Goal: Task Accomplishment & Management: Use online tool/utility

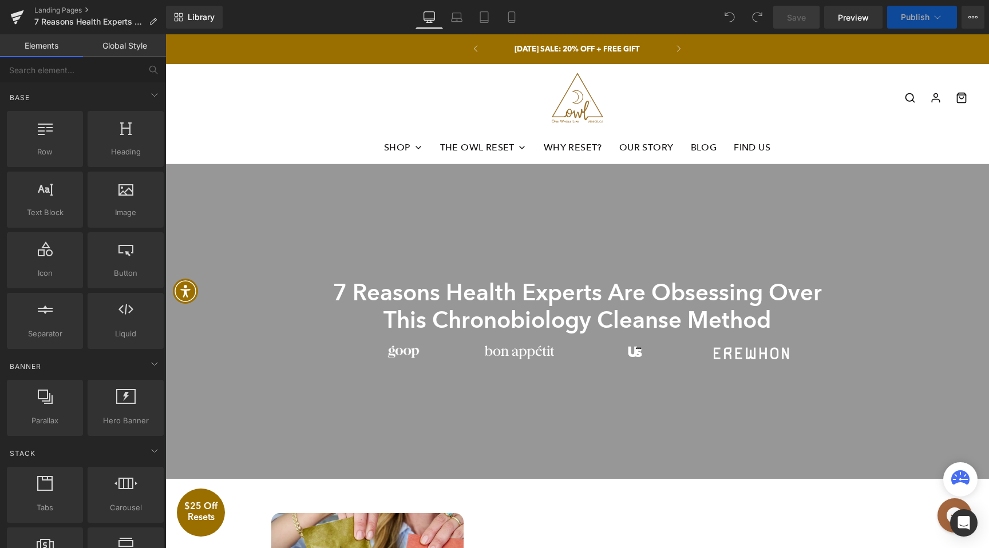
click at [908, 15] on span "Publish" at bounding box center [914, 17] width 29 height 9
click at [909, 18] on span "Publish" at bounding box center [914, 17] width 29 height 9
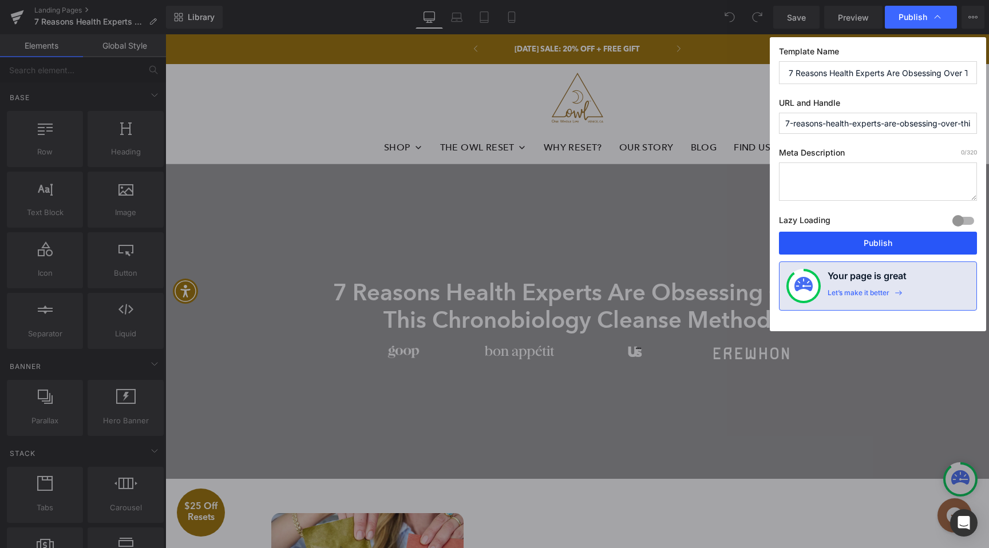
click at [873, 243] on button "Publish" at bounding box center [878, 243] width 198 height 23
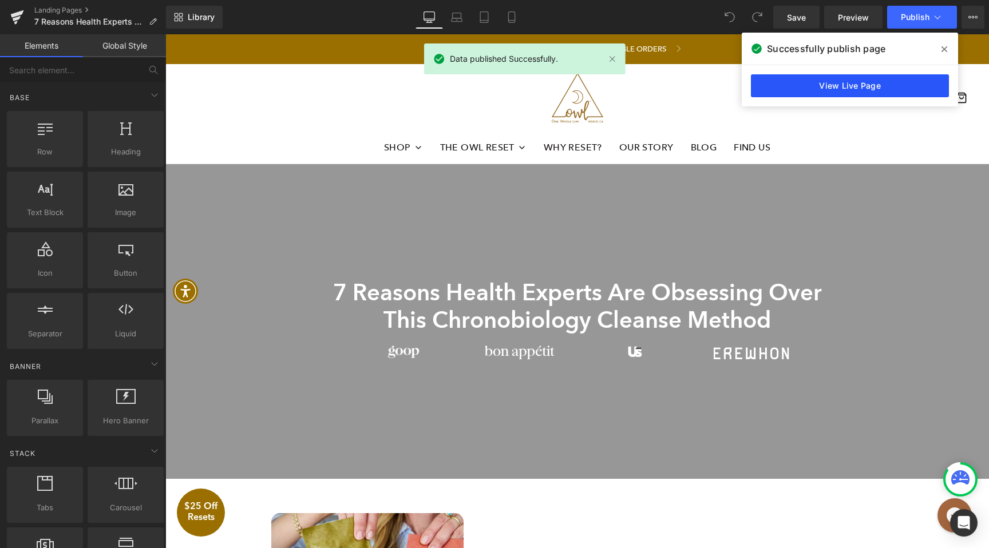
click at [858, 88] on link "View Live Page" at bounding box center [850, 85] width 198 height 23
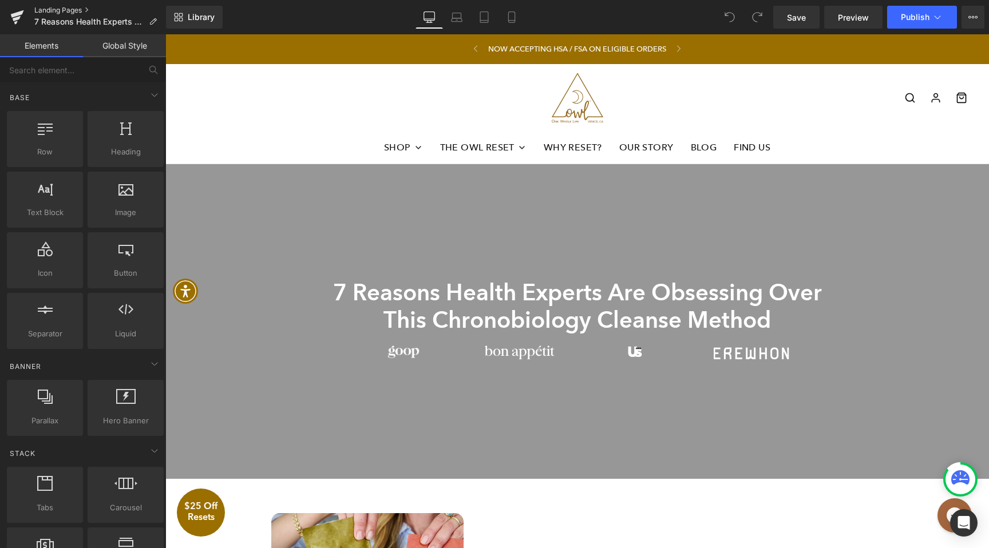
click at [69, 9] on link "Landing Pages" at bounding box center [100, 10] width 132 height 9
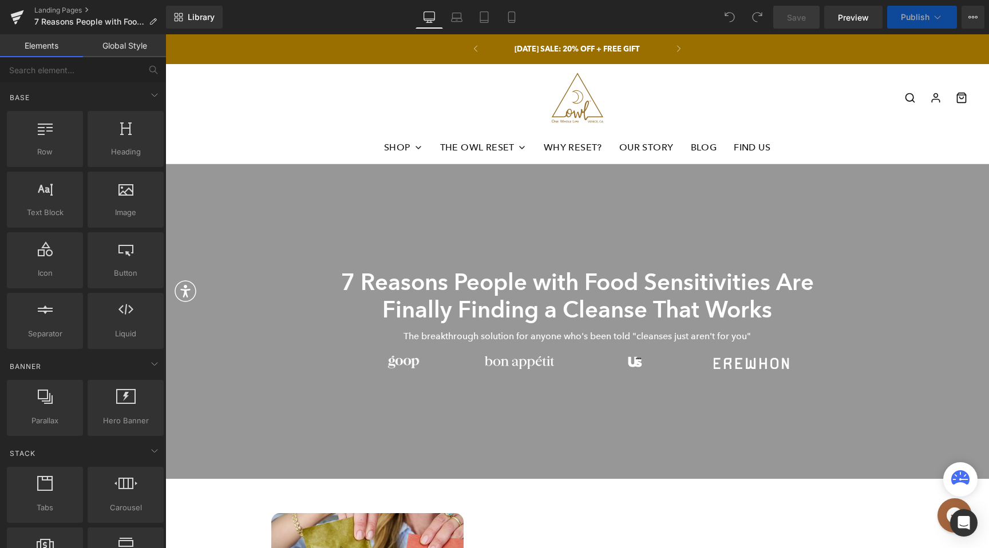
click at [910, 20] on span "Publish" at bounding box center [914, 17] width 29 height 9
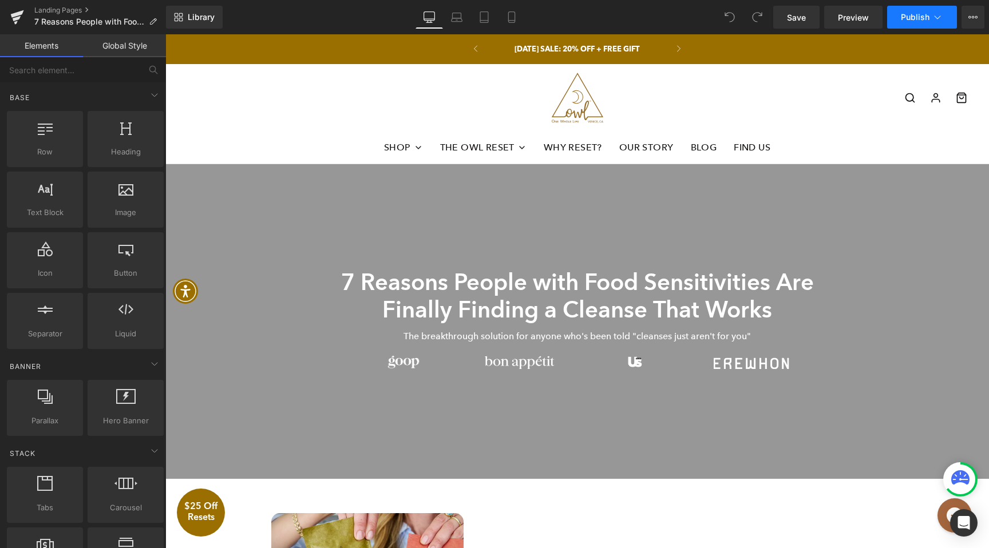
click at [910, 21] on span "Publish" at bounding box center [914, 17] width 29 height 9
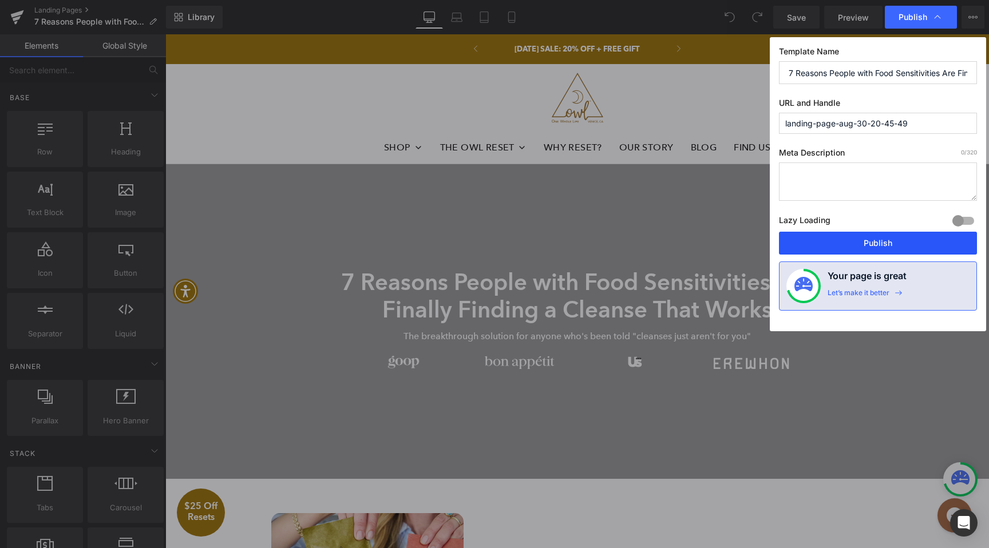
click at [867, 243] on button "Publish" at bounding box center [878, 243] width 198 height 23
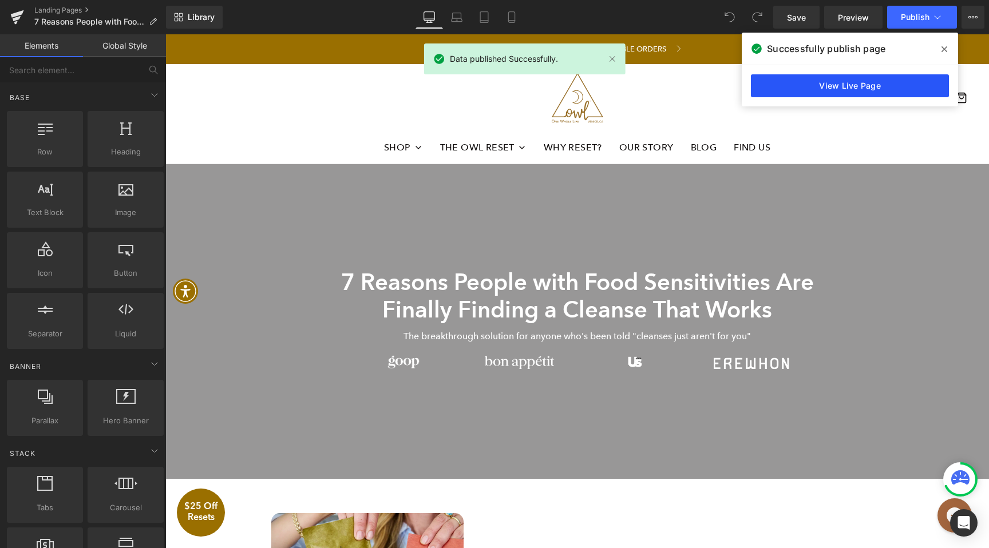
click at [827, 78] on link "View Live Page" at bounding box center [850, 85] width 198 height 23
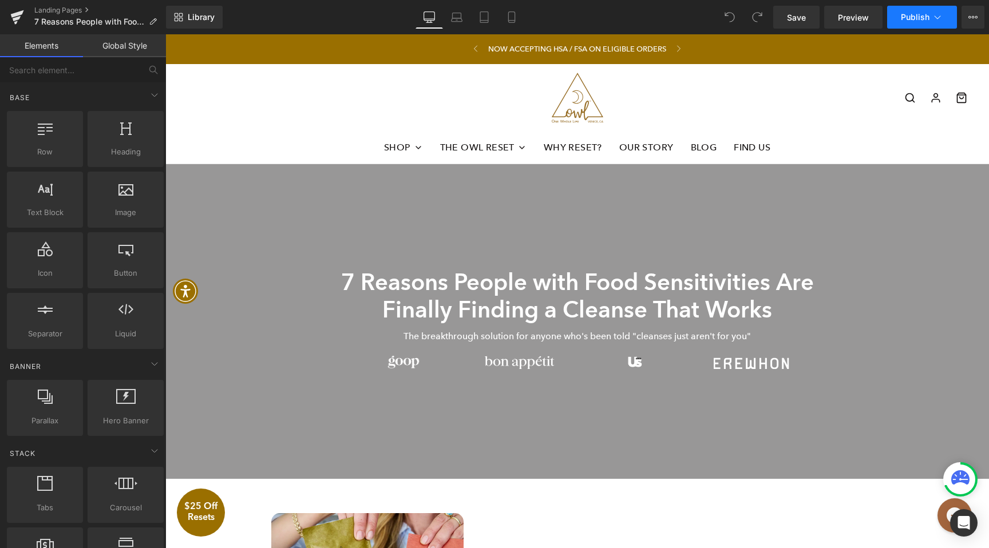
click at [933, 25] on button "Publish" at bounding box center [922, 17] width 70 height 23
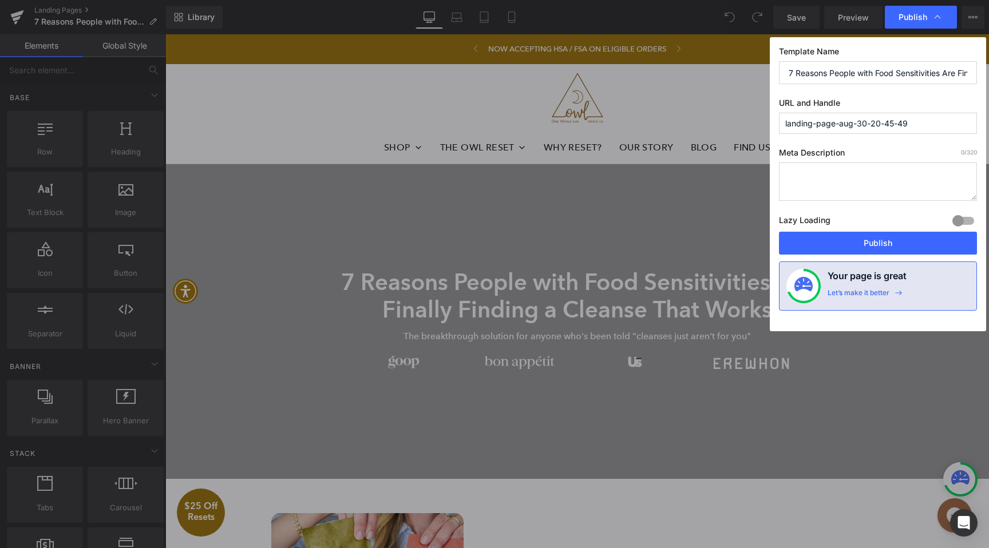
click at [913, 125] on input "landing-page-aug-30-20-45-49" at bounding box center [878, 123] width 198 height 21
type input "7-reasons-people-with-food-sensitivities-are-finally-finding-a-cleanse-that-wor…"
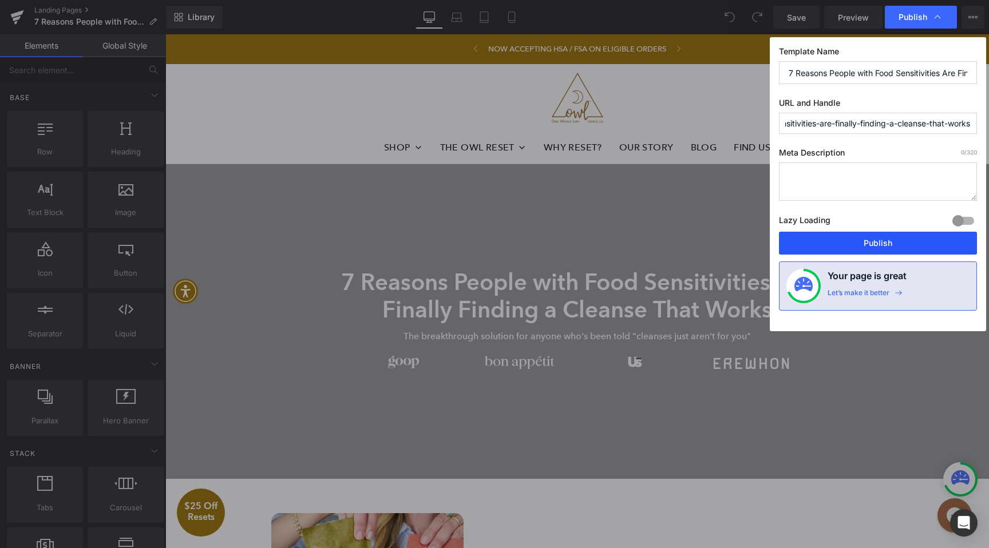
scroll to position [0, 0]
click at [900, 240] on button "Publish" at bounding box center [878, 243] width 198 height 23
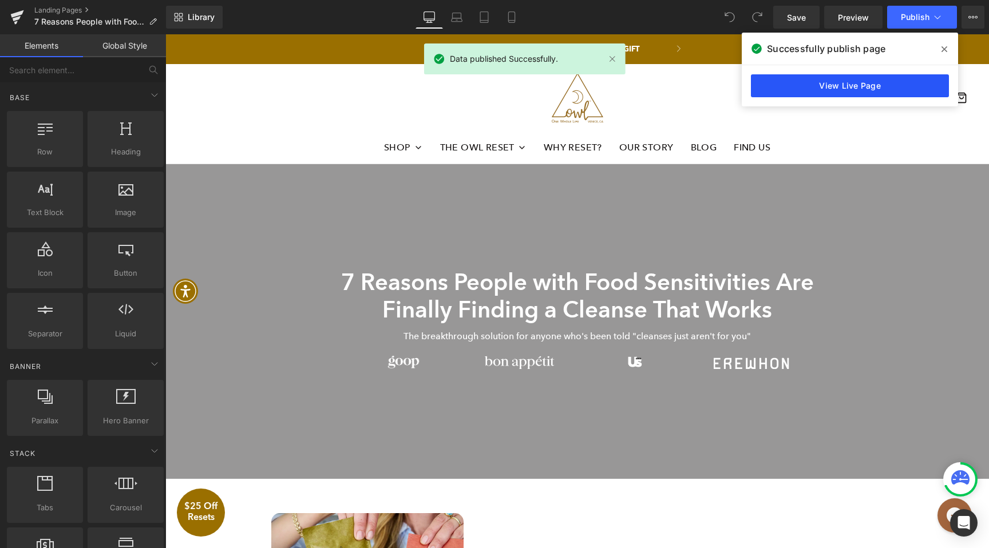
click at [871, 81] on link "View Live Page" at bounding box center [850, 85] width 198 height 23
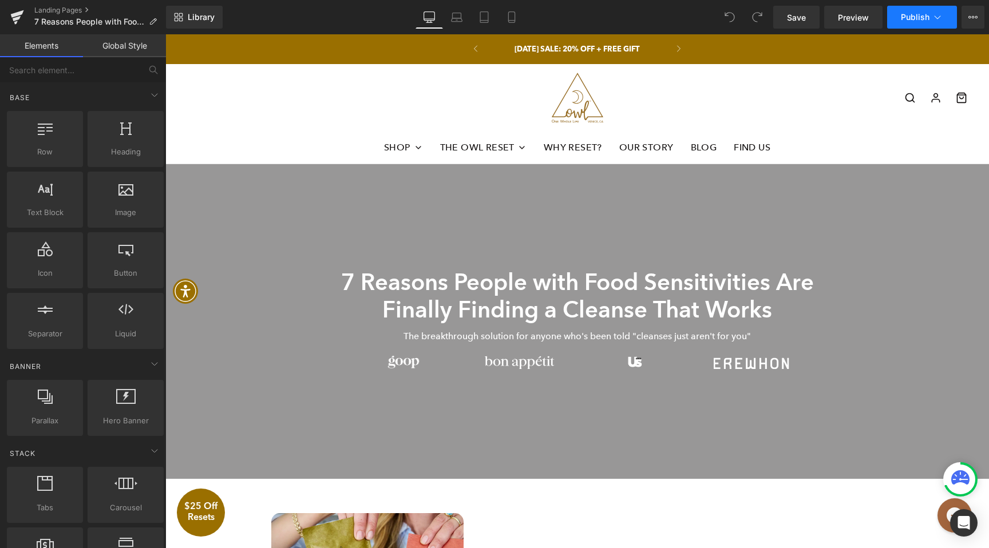
click at [913, 18] on span "Publish" at bounding box center [914, 17] width 29 height 9
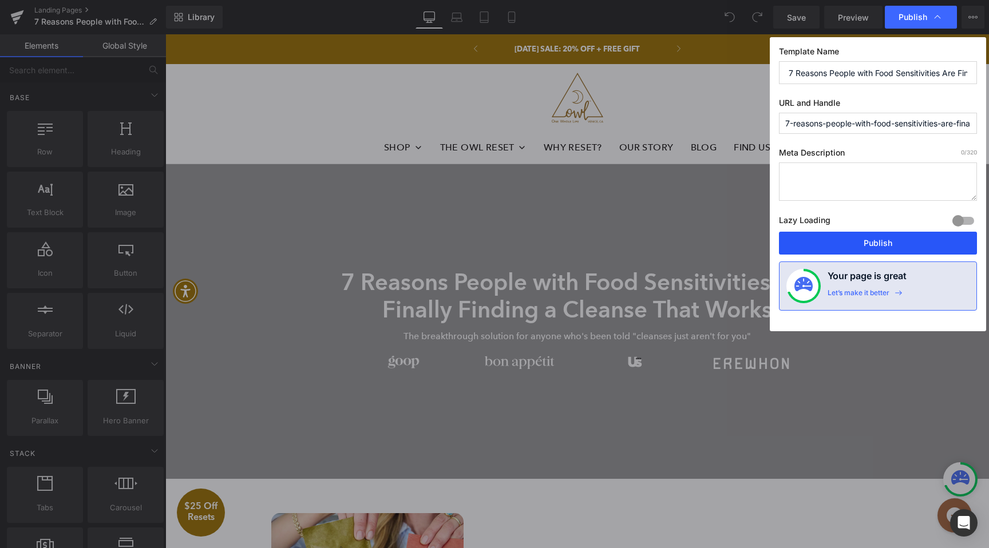
click at [876, 241] on button "Publish" at bounding box center [878, 243] width 198 height 23
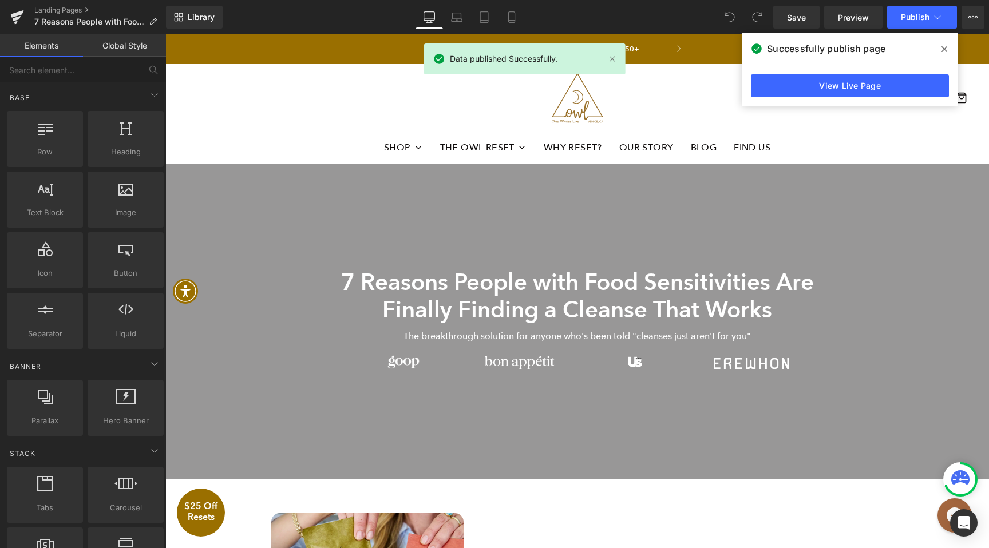
click at [884, 98] on div "View Live Page" at bounding box center [849, 85] width 216 height 41
click at [884, 90] on link "View Live Page" at bounding box center [850, 85] width 198 height 23
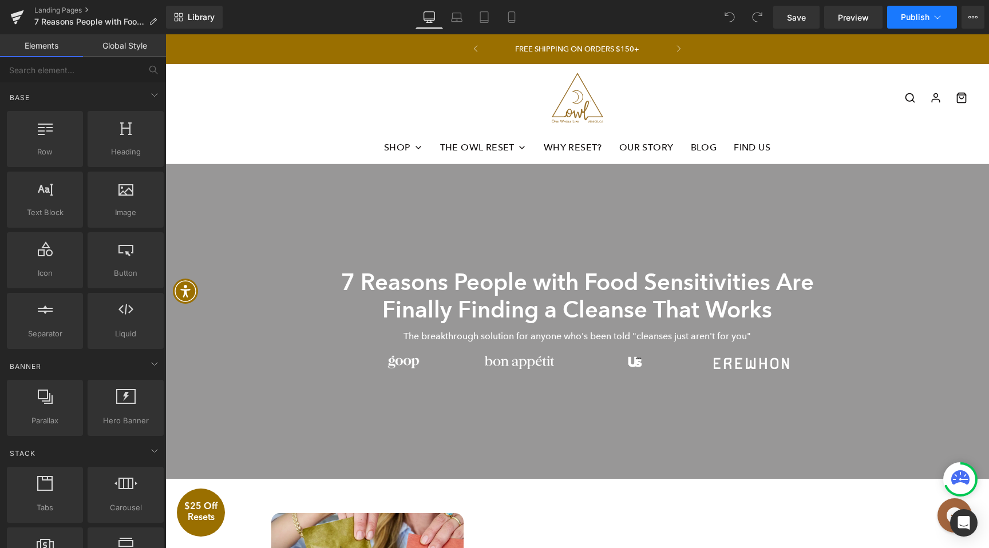
click at [939, 18] on icon at bounding box center [936, 16] width 11 height 11
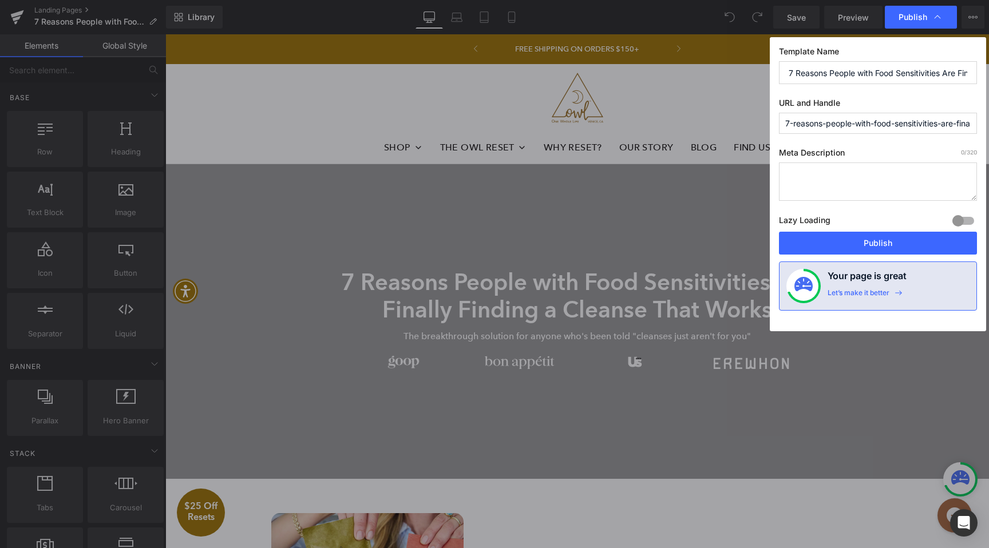
click at [863, 126] on input "7-reasons-people-with-food-sensitivities-are-finally-finding-a-cleanse-that-wor…" at bounding box center [878, 123] width 198 height 21
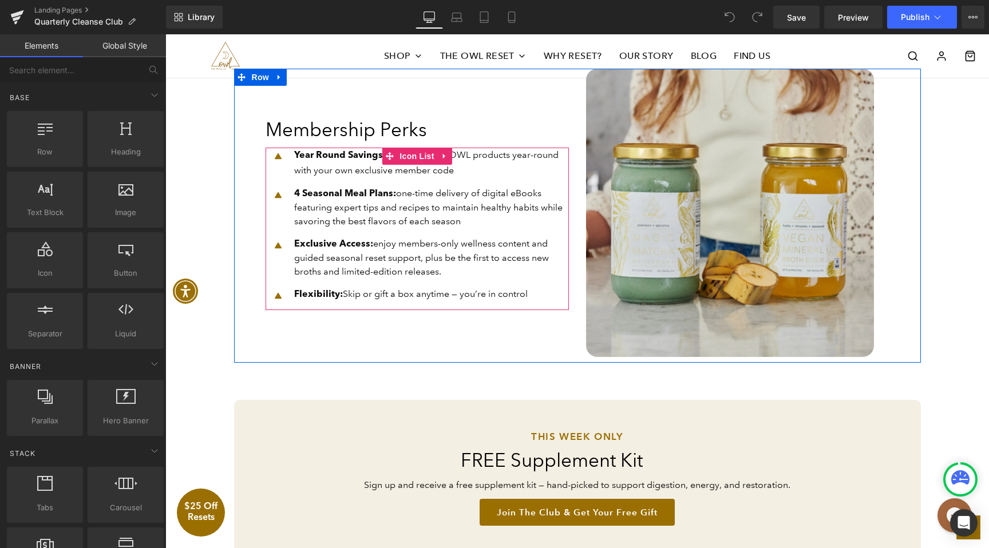
scroll to position [890, 0]
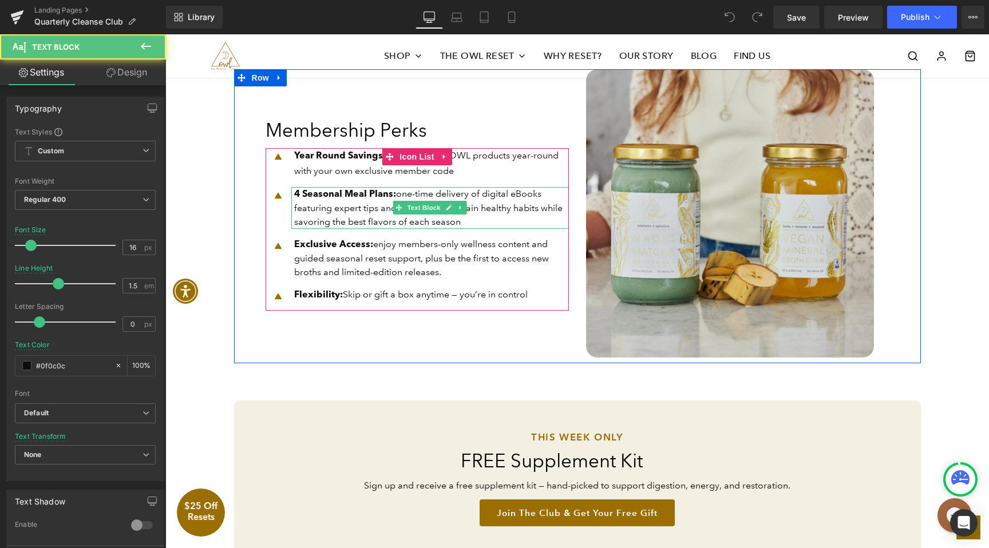
click at [443, 197] on span "4 Seasonal Meal Plans : one-time delivery of digital eBooks featuring expert ti…" at bounding box center [428, 207] width 268 height 39
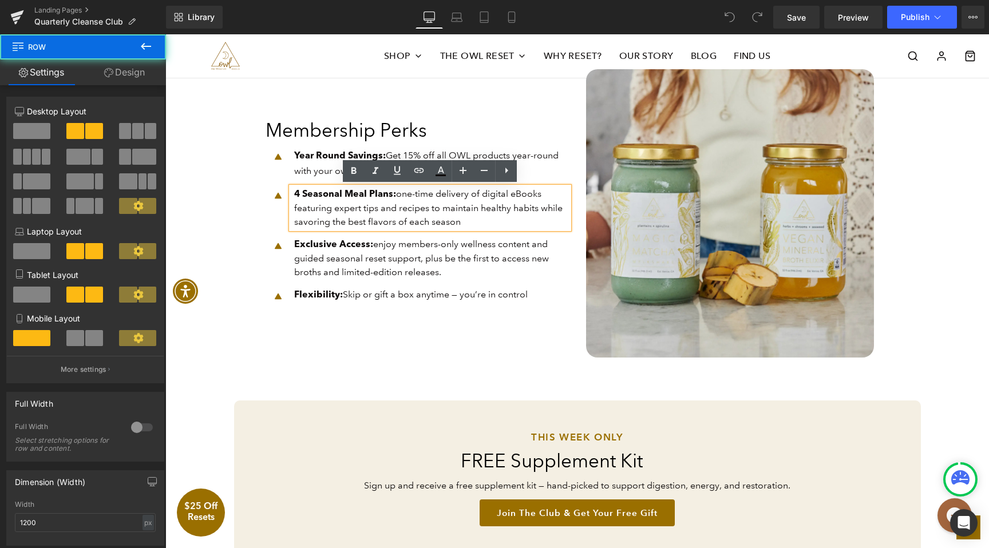
click at [473, 357] on div "Image Membership Perks Heading Icon Year Round Savings: Get 15% off all OWL pro…" at bounding box center [417, 213] width 320 height 288
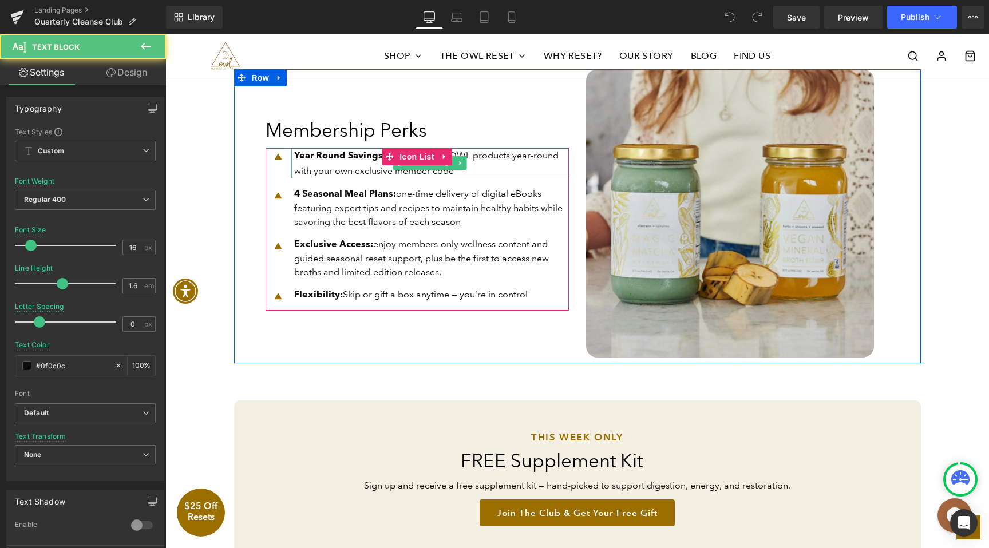
click at [482, 170] on p "Year Round Savings: Get 15% off all OWL products year-round with your own exclu…" at bounding box center [431, 163] width 275 height 30
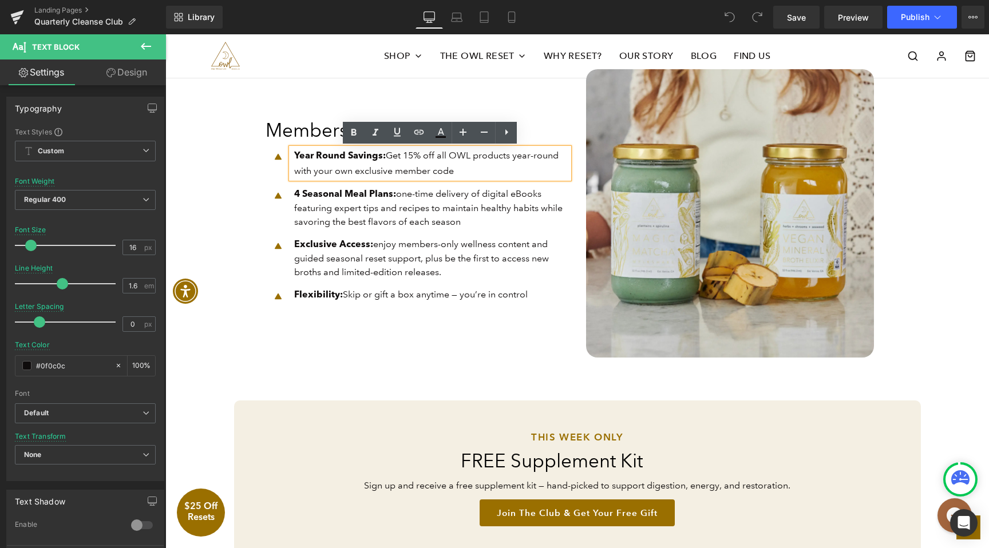
drag, startPoint x: 483, startPoint y: 170, endPoint x: 294, endPoint y: 154, distance: 189.5
click at [294, 154] on p "Year Round Savings: Get 15% off all OWL products year-round with your own exclu…" at bounding box center [431, 163] width 275 height 30
copy p "Year Round Savings: Get 15% off all OWL products year-round with your own exclu…"
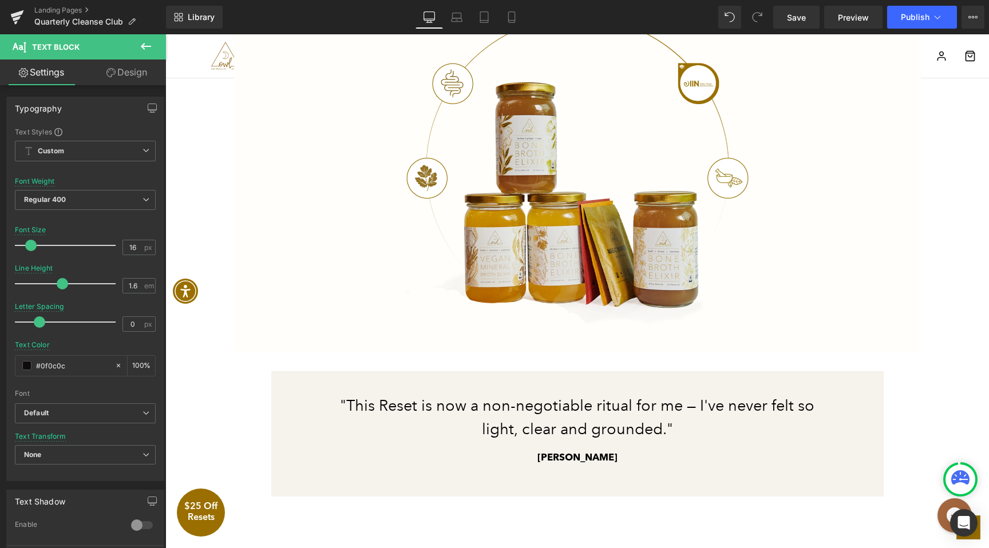
scroll to position [1818, 0]
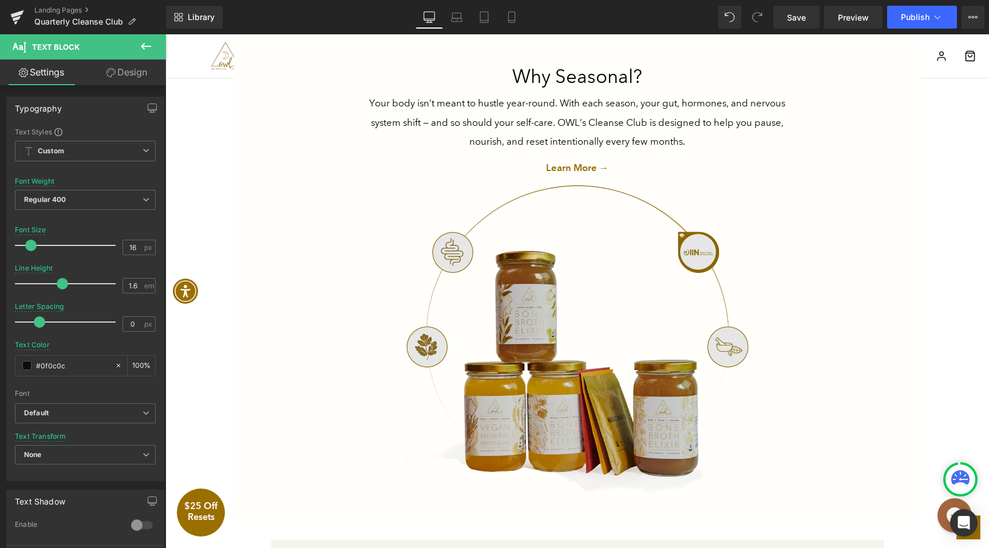
click at [416, 345] on img at bounding box center [577, 339] width 435 height 308
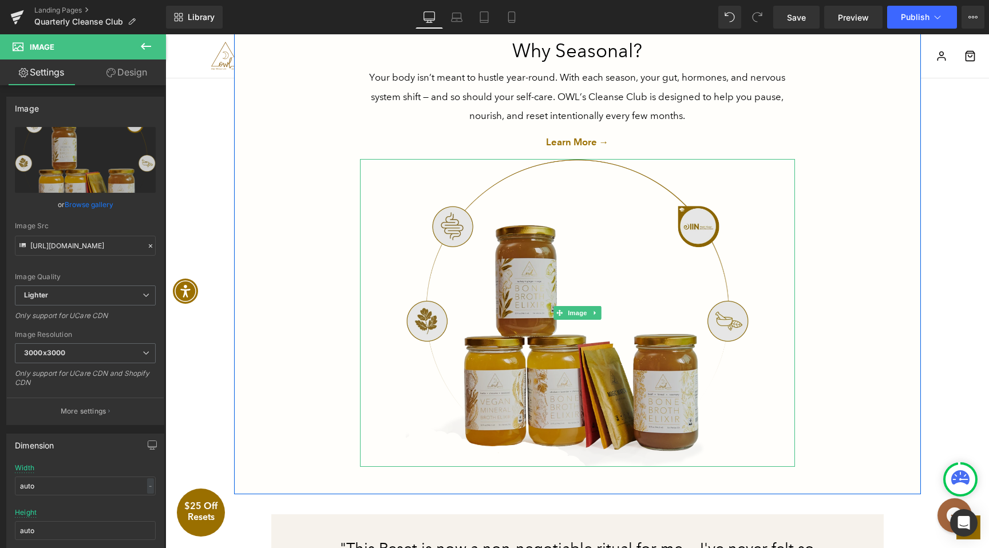
scroll to position [1844, 0]
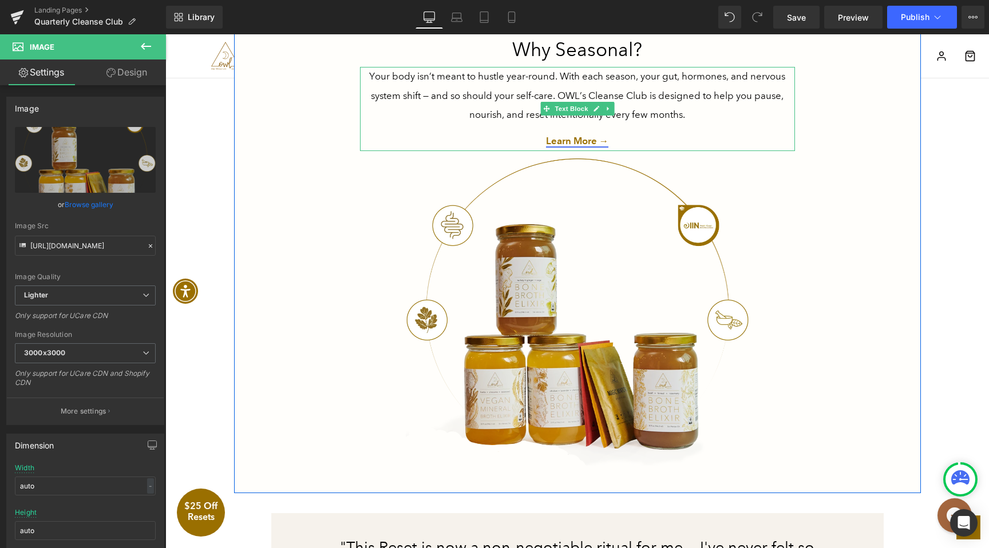
click at [585, 140] on link "Learn More →" at bounding box center [577, 140] width 63 height 11
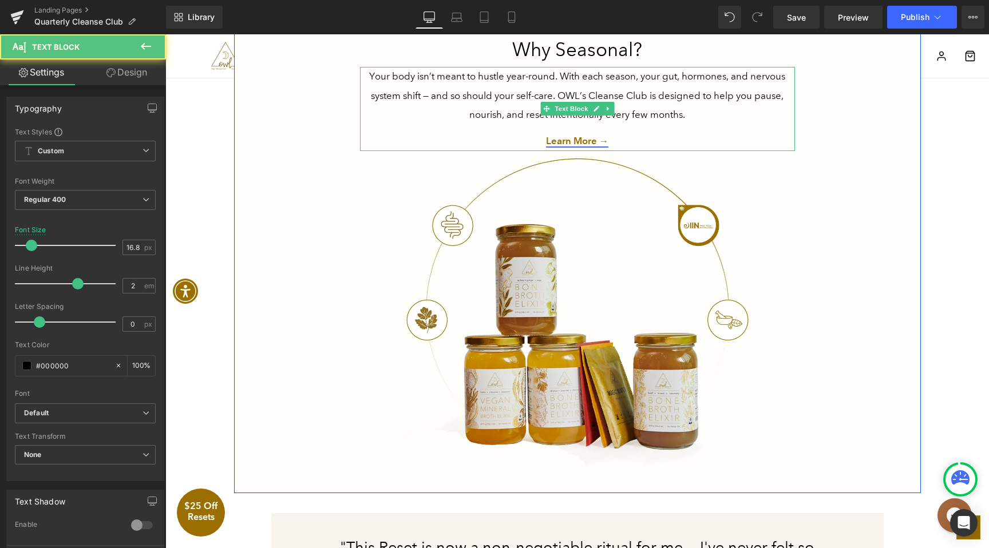
click at [584, 142] on link "Learn More →" at bounding box center [577, 140] width 63 height 11
click at [624, 135] on p "Learn More →" at bounding box center [577, 141] width 435 height 19
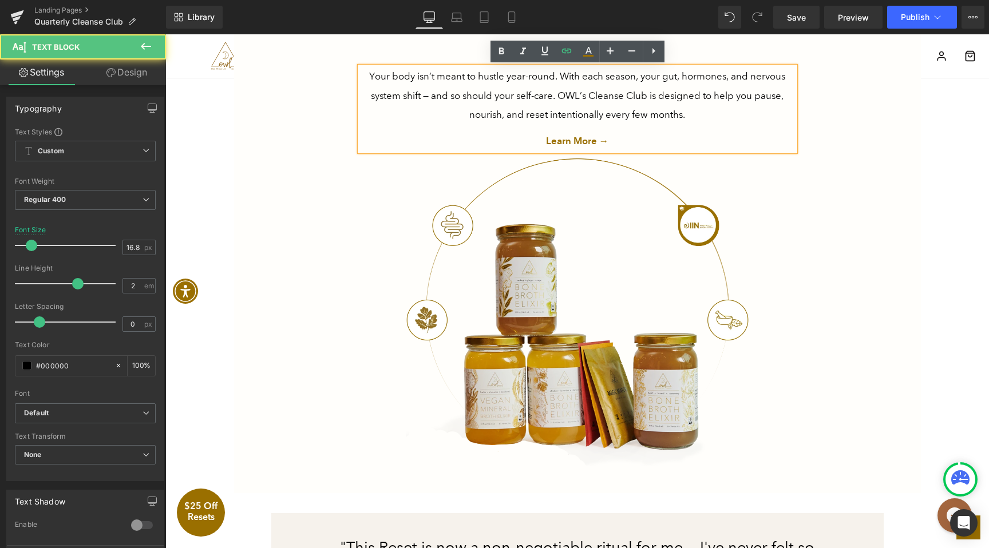
click at [624, 135] on p "Learn More →" at bounding box center [577, 141] width 435 height 19
click at [622, 137] on p "Learn More →" at bounding box center [577, 141] width 435 height 19
click at [614, 138] on p "Learn More →" at bounding box center [577, 141] width 435 height 19
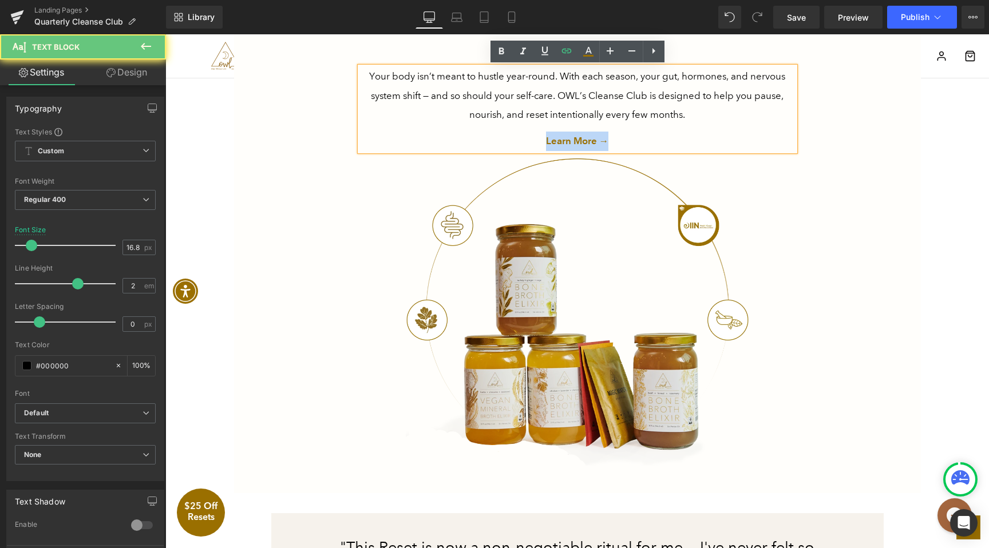
click at [614, 138] on p "Learn More →" at bounding box center [577, 141] width 435 height 19
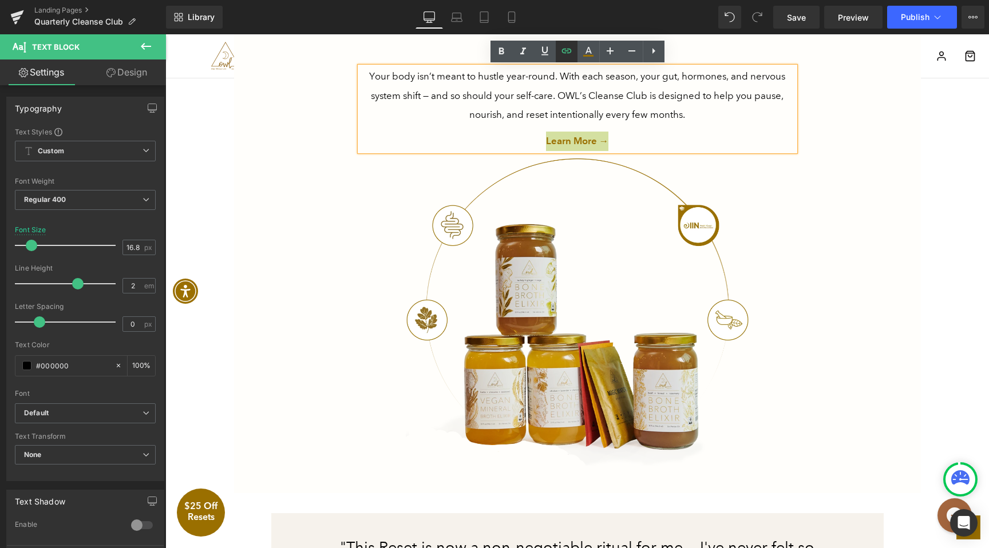
click at [565, 51] on icon at bounding box center [566, 51] width 14 height 14
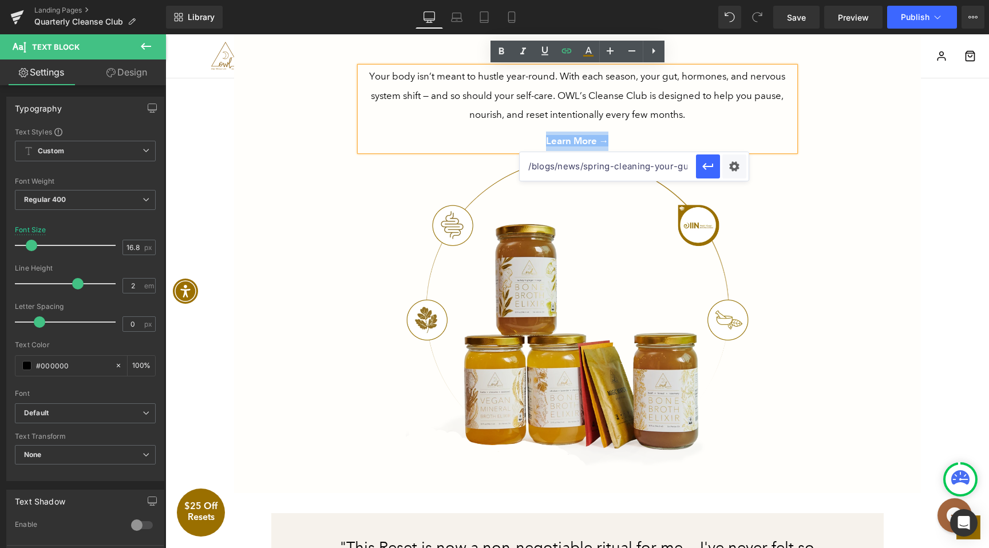
click at [865, 252] on div "Why Seasonal? Heading Your body isn’t meant to hustle year-round. With each sea…" at bounding box center [577, 242] width 686 height 504
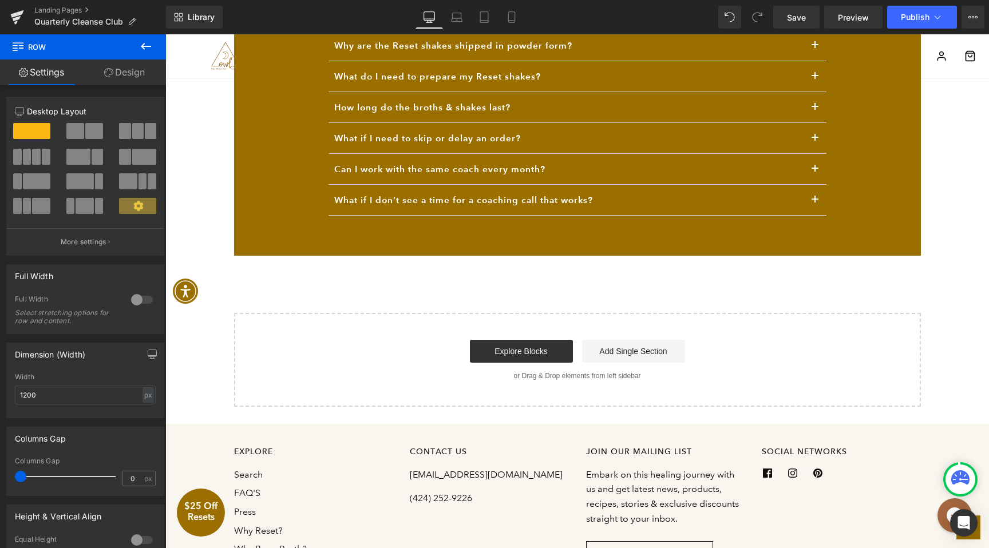
scroll to position [2923, 0]
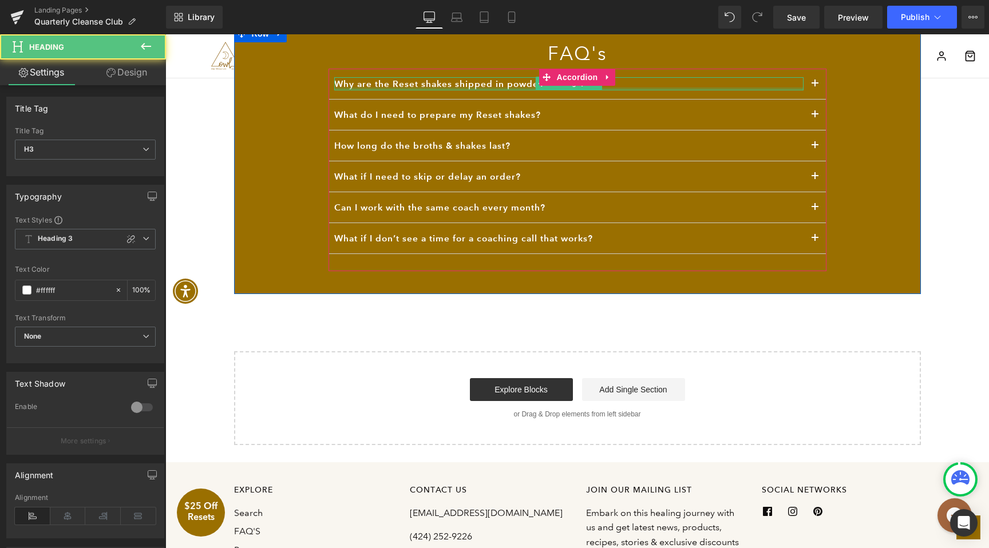
click at [609, 88] on div at bounding box center [568, 89] width 469 height 3
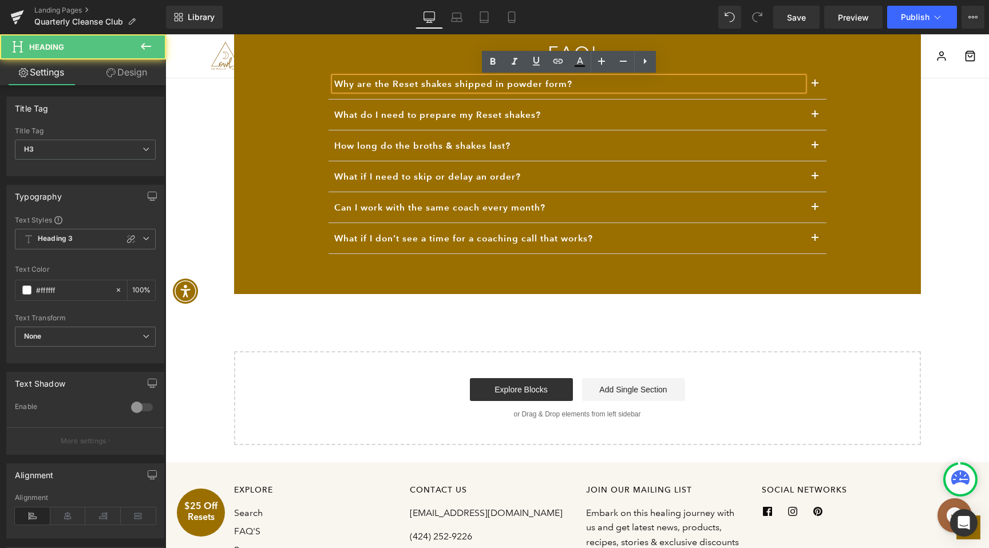
click at [465, 80] on h3 "Why are the Reset shakes shipped in powder form?" at bounding box center [568, 83] width 469 height 13
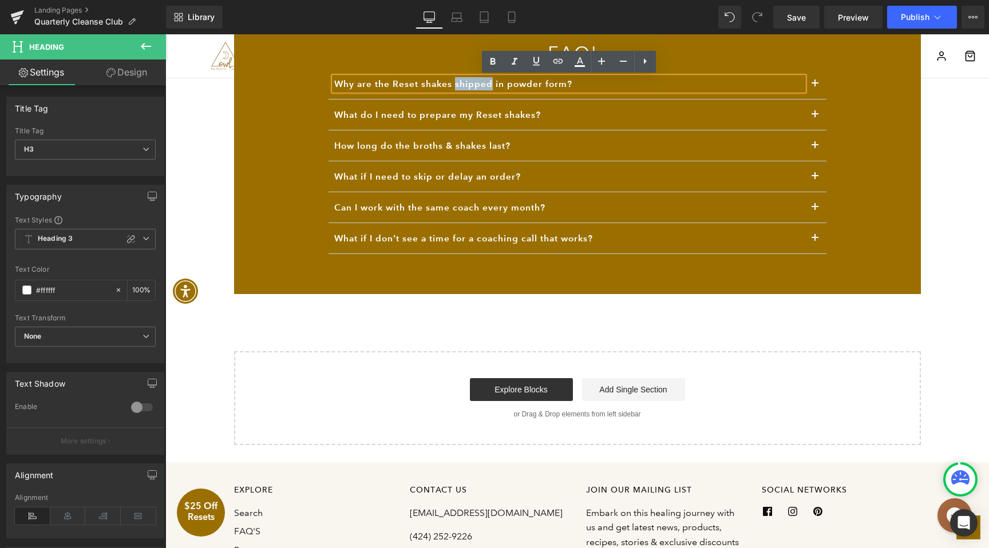
click at [465, 80] on h3 "Why are the Reset shakes shipped in powder form?" at bounding box center [568, 83] width 469 height 13
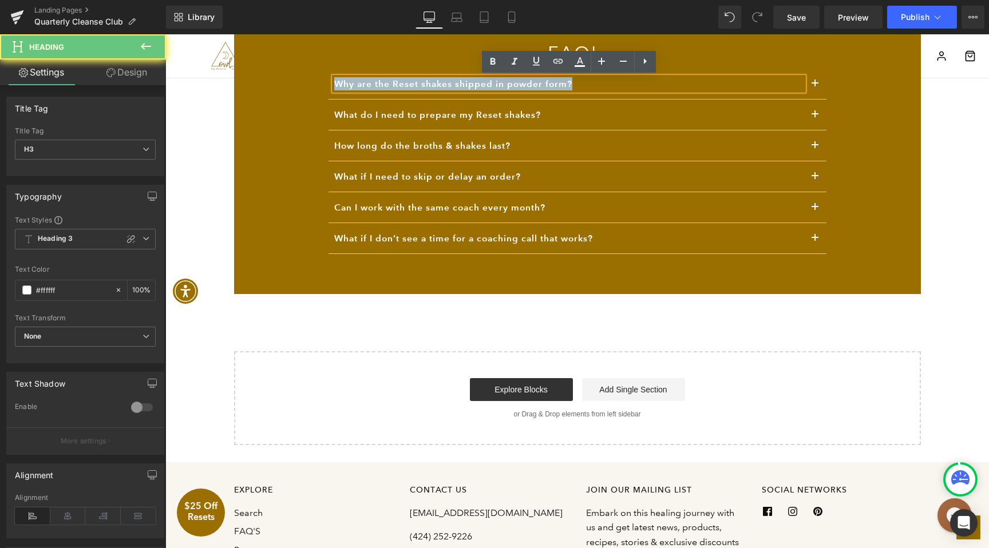
click at [465, 80] on h3 "Why are the Reset shakes shipped in powder form?" at bounding box center [568, 83] width 469 height 13
copy h3 "Why are the Reset shakes shipped in powder form?"
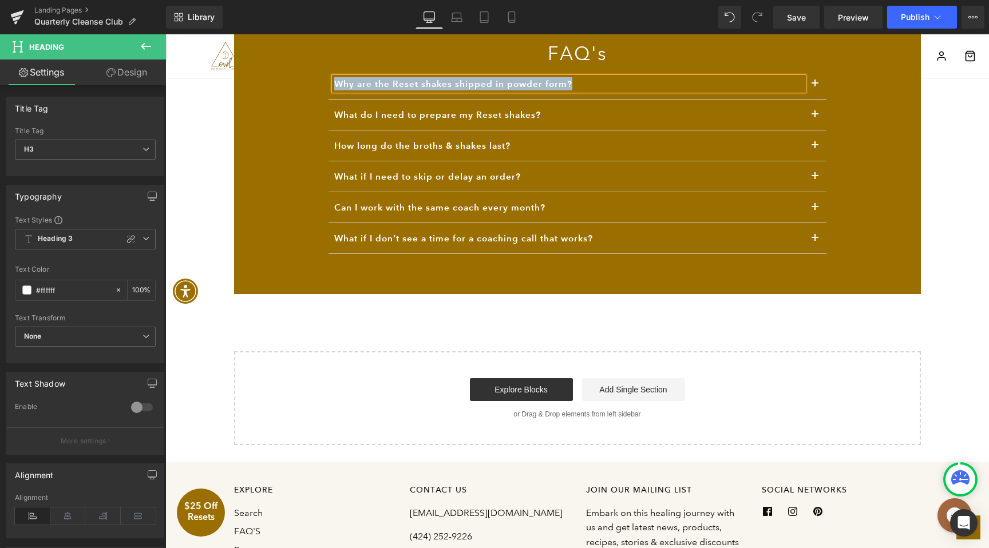
click at [815, 84] on button "button" at bounding box center [814, 84] width 23 height 30
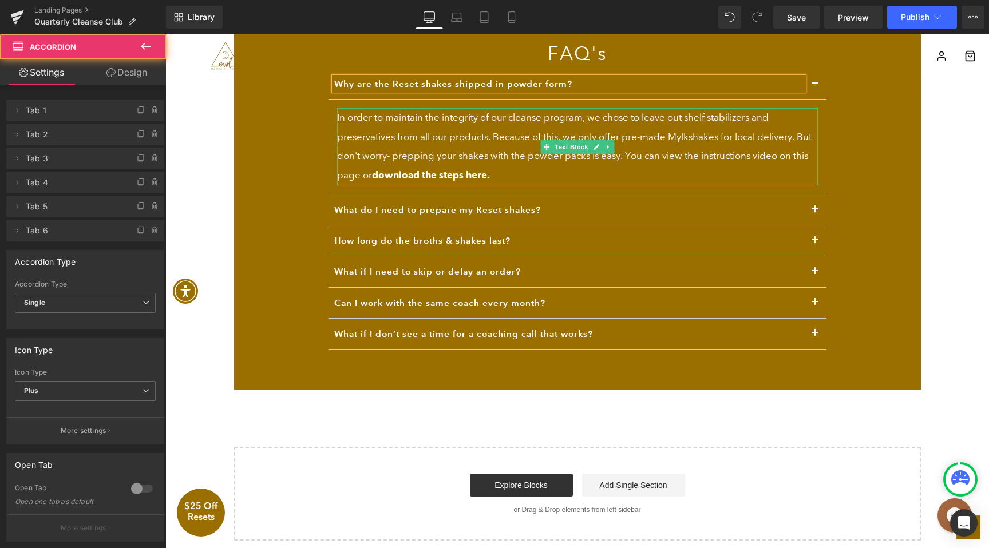
click at [528, 130] on p "In order to maintain the integrity of our cleanse program, we chose to leave ou…" at bounding box center [577, 146] width 481 height 77
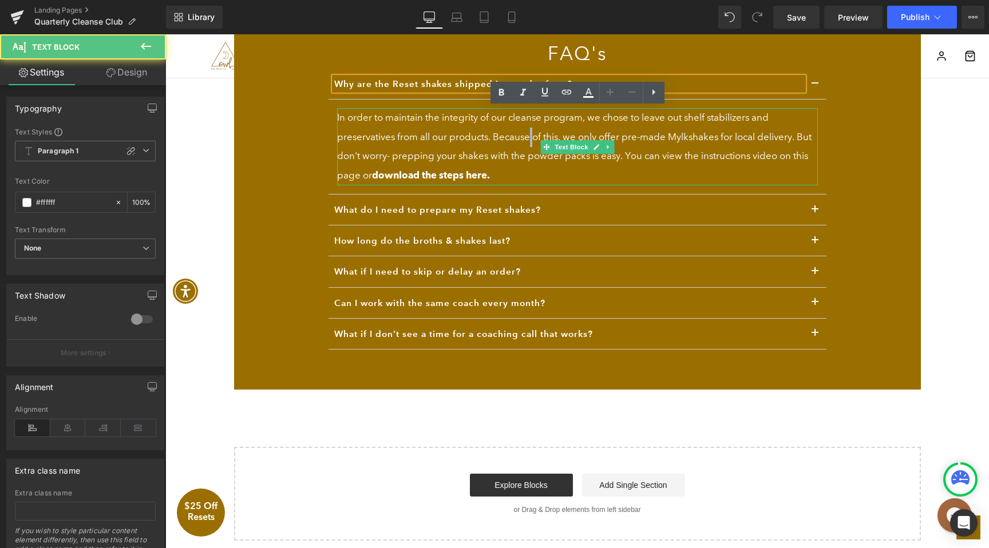
click at [528, 130] on p "In order to maintain the integrity of our cleanse program, we chose to leave ou…" at bounding box center [577, 146] width 481 height 77
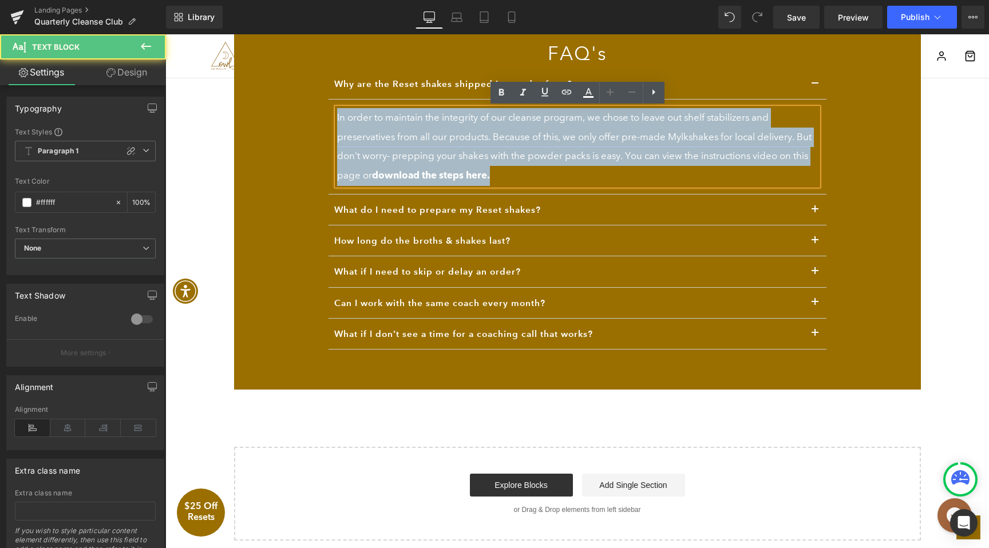
click at [528, 130] on p "In order to maintain the integrity of our cleanse program, we chose to leave ou…" at bounding box center [577, 146] width 481 height 77
copy p "In order to maintain the integrity of our cleanse program, we chose to leave ou…"
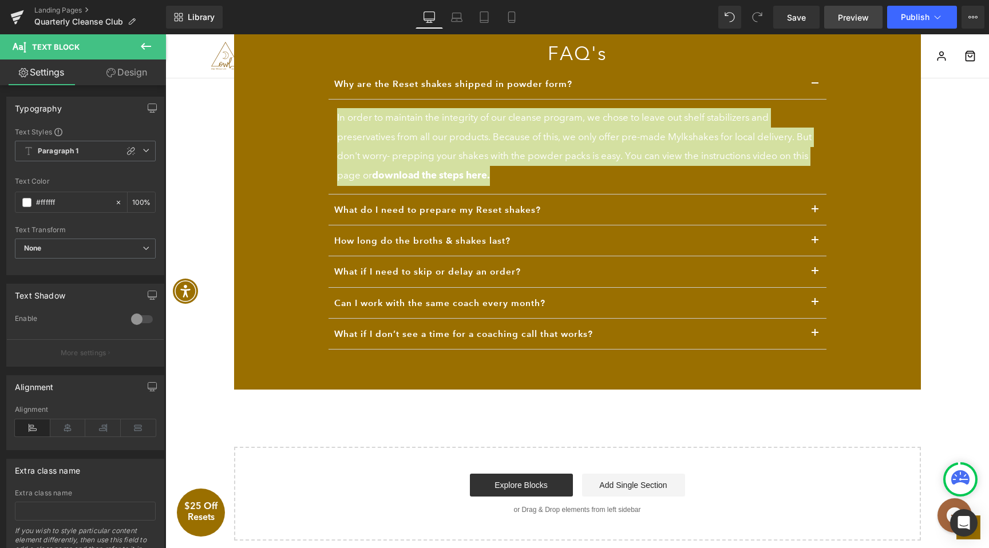
click at [848, 23] on link "Preview" at bounding box center [853, 17] width 58 height 23
